Goal: Check status: Check status

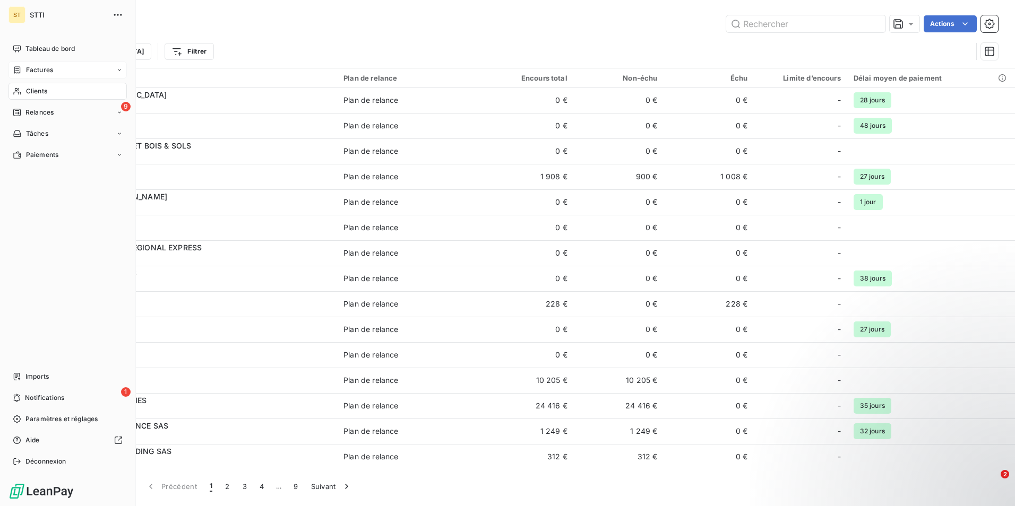
click at [55, 68] on div "Factures" at bounding box center [67, 70] width 118 height 17
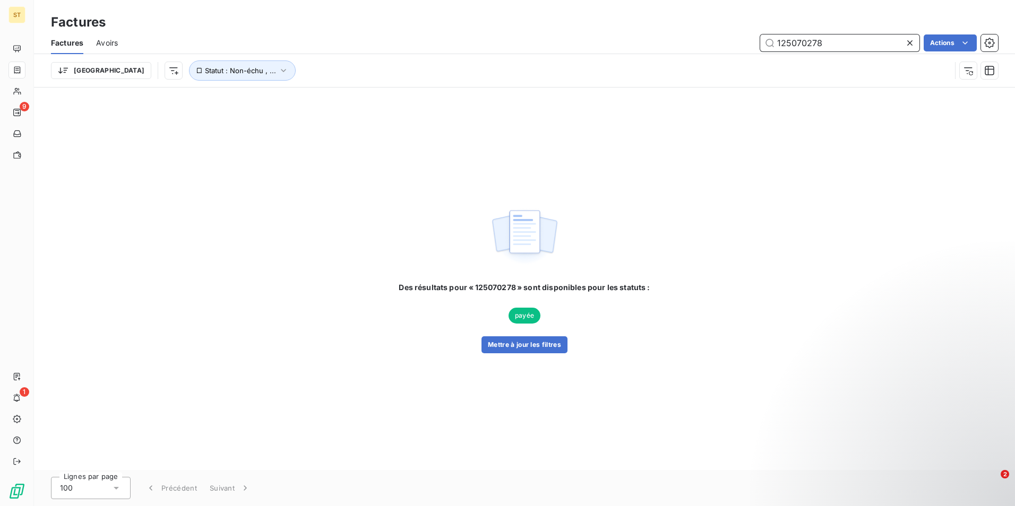
drag, startPoint x: 824, startPoint y: 38, endPoint x: 722, endPoint y: 42, distance: 102.0
click at [722, 42] on div "125070278 Actions" at bounding box center [564, 43] width 867 height 17
paste input "_2_5_0_7_0_4_2_3__"
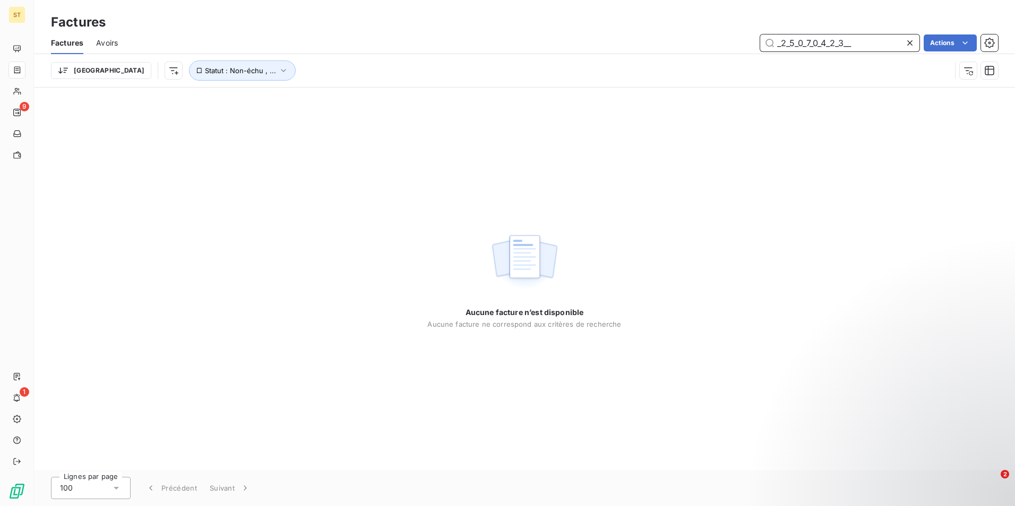
drag, startPoint x: 850, startPoint y: 42, endPoint x: 754, endPoint y: 42, distance: 96.6
click at [754, 42] on div "_2_5_0_7_0_4_2_3__ Actions" at bounding box center [564, 43] width 867 height 17
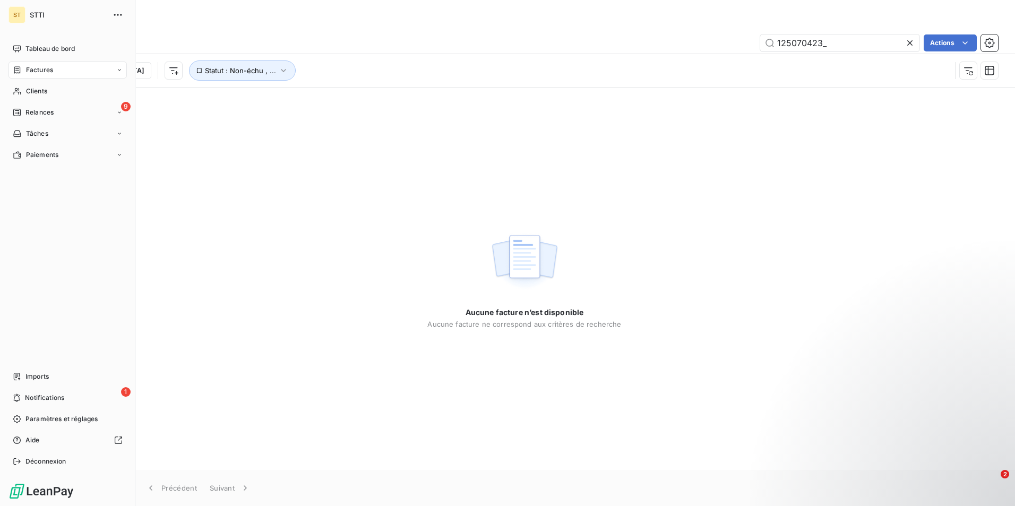
click at [42, 70] on span "Factures" at bounding box center [39, 70] width 27 height 10
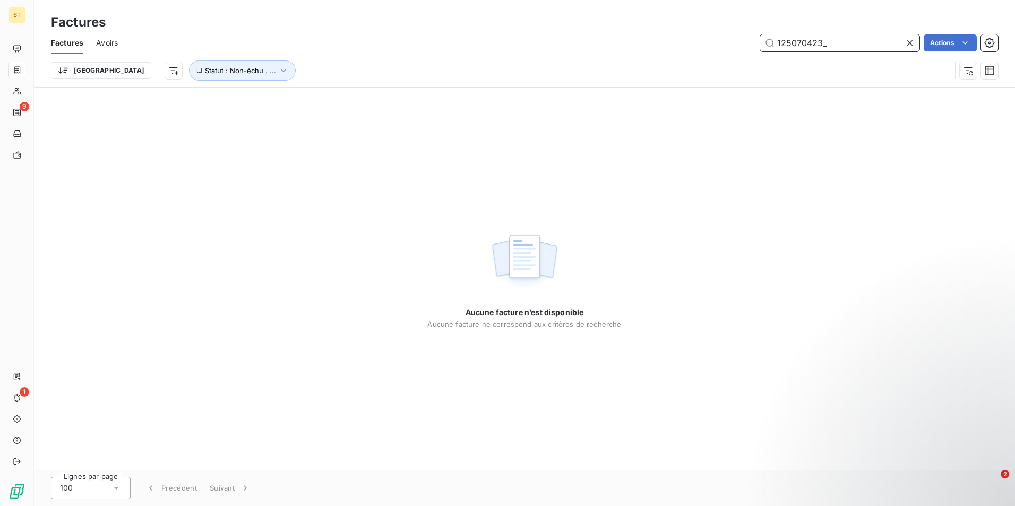
click at [833, 42] on input "125070423_" at bounding box center [839, 43] width 159 height 17
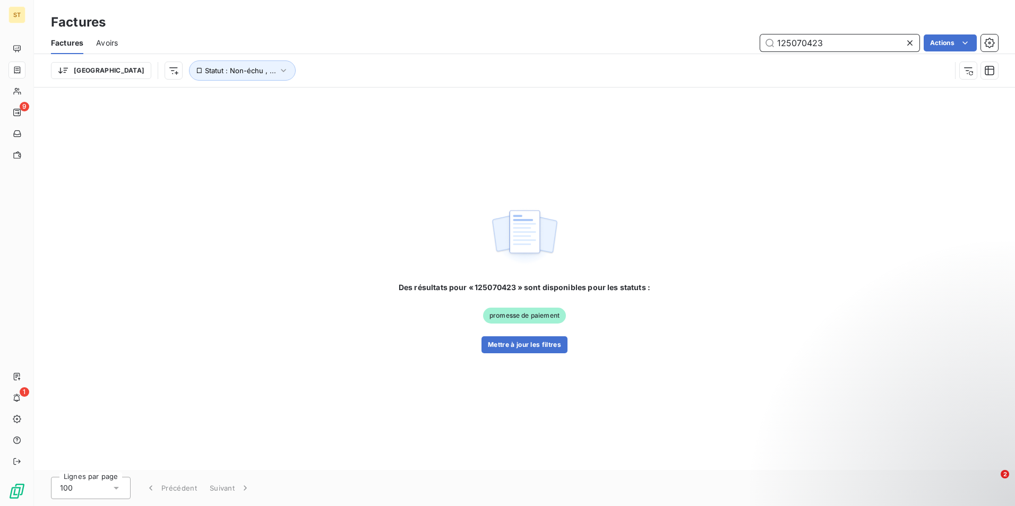
click at [852, 38] on input "125070423" at bounding box center [839, 43] width 159 height 17
type input "125070423"
drag, startPoint x: 830, startPoint y: 44, endPoint x: 766, endPoint y: 41, distance: 64.3
click at [766, 41] on input "125070423" at bounding box center [839, 43] width 159 height 17
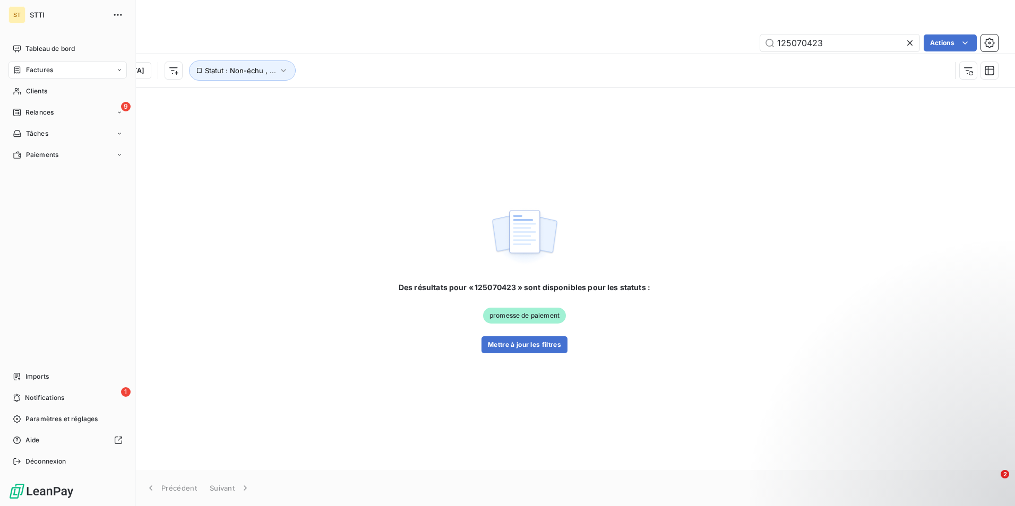
click at [38, 70] on span "Factures" at bounding box center [39, 70] width 27 height 10
click at [41, 94] on span "Clients" at bounding box center [36, 92] width 21 height 10
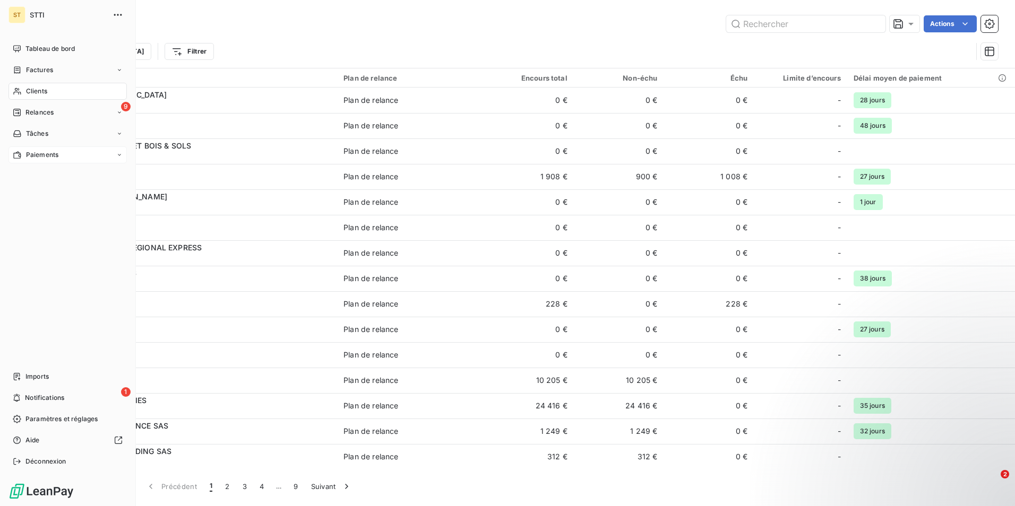
click at [47, 156] on span "Paiements" at bounding box center [42, 155] width 32 height 10
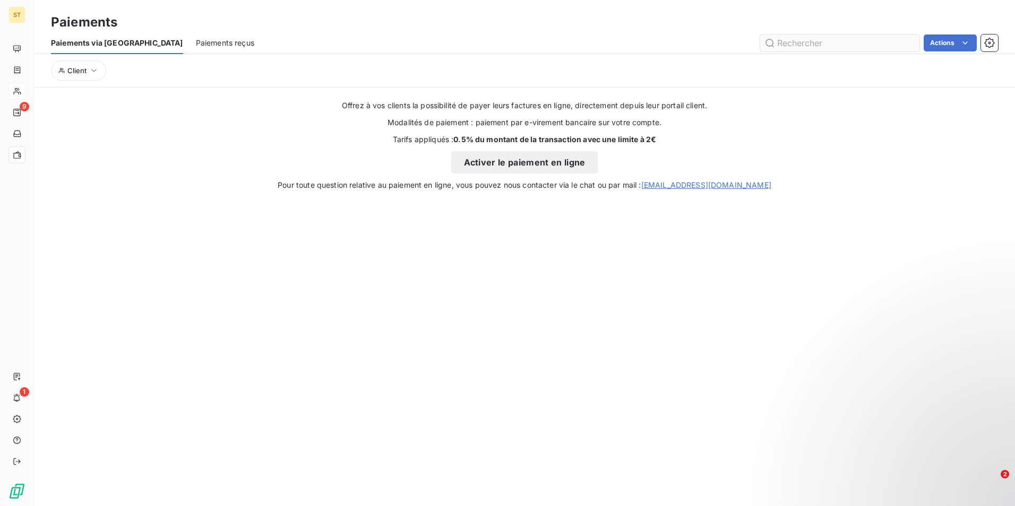
click at [862, 47] on input "text" at bounding box center [839, 43] width 159 height 17
type input "456"
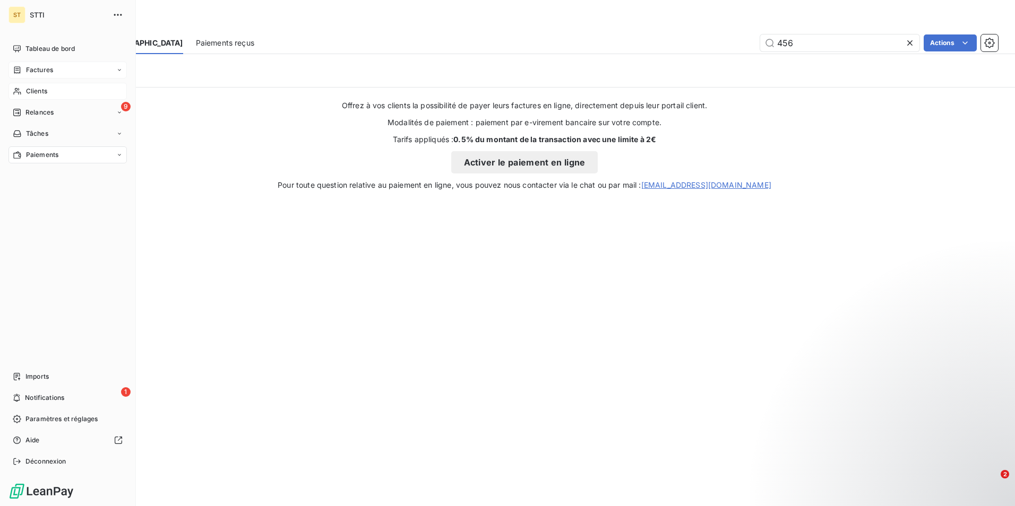
click at [41, 69] on span "Factures" at bounding box center [39, 70] width 27 height 10
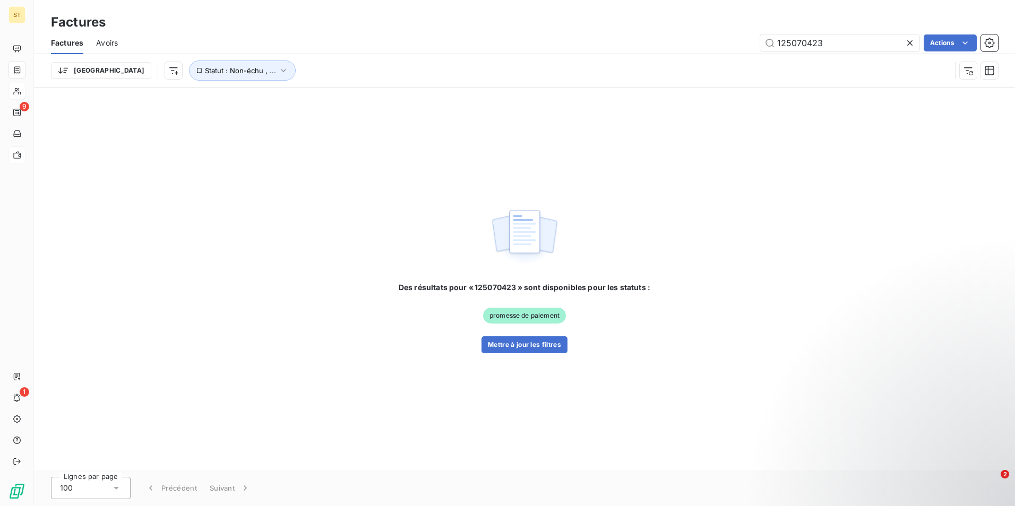
drag, startPoint x: 840, startPoint y: 45, endPoint x: 737, endPoint y: 45, distance: 103.5
click at [737, 45] on div "125070423 Actions" at bounding box center [564, 43] width 867 height 17
type input "456"
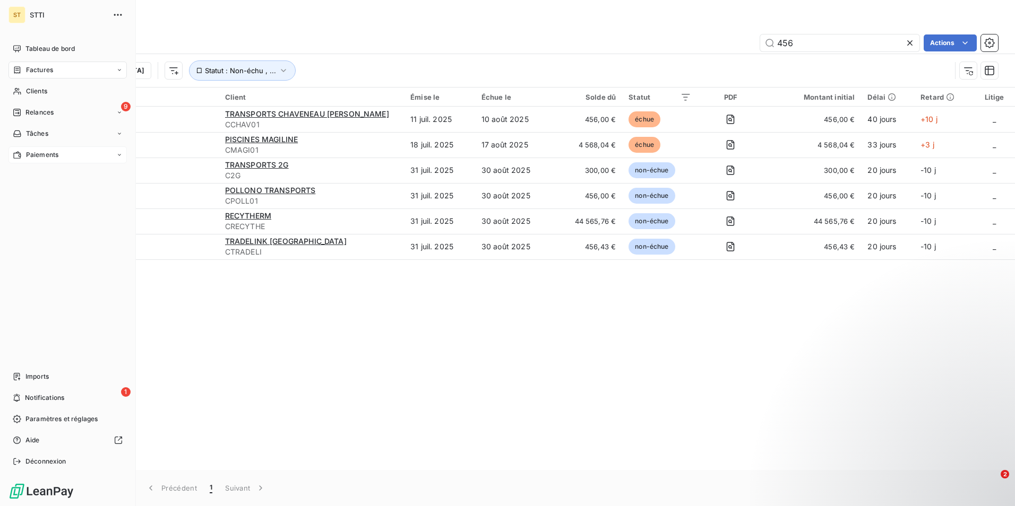
drag, startPoint x: 46, startPoint y: 91, endPoint x: 95, endPoint y: 59, distance: 58.0
click at [46, 91] on span "Clients" at bounding box center [36, 92] width 21 height 10
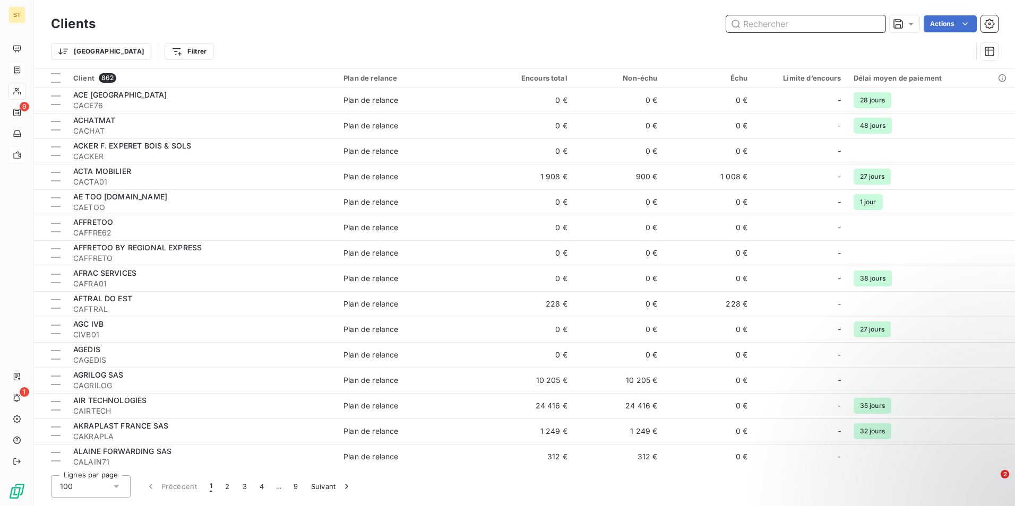
click at [788, 21] on input "text" at bounding box center [805, 23] width 159 height 17
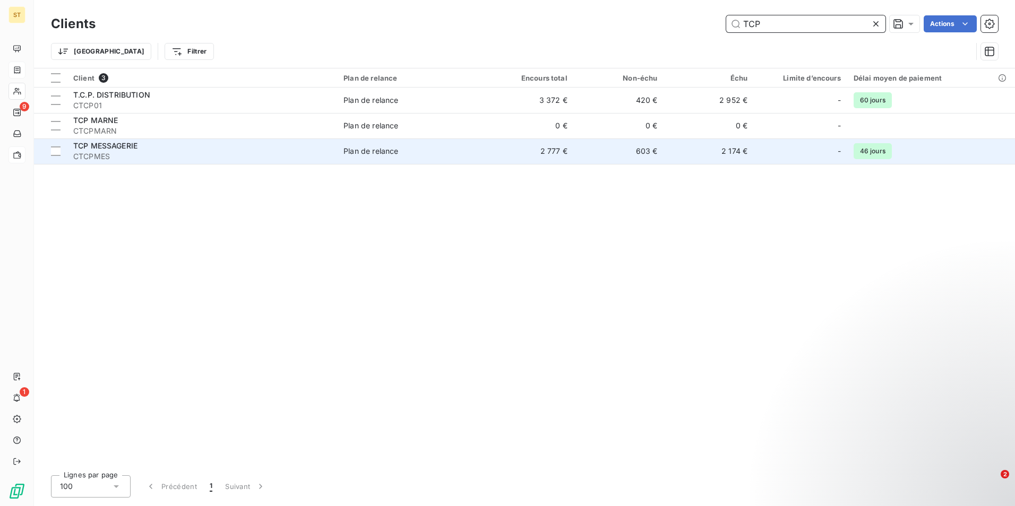
type input "TCP"
click at [281, 141] on div "TCP MESSAGERIE" at bounding box center [201, 146] width 257 height 11
